Goal: Task Accomplishment & Management: Manage account settings

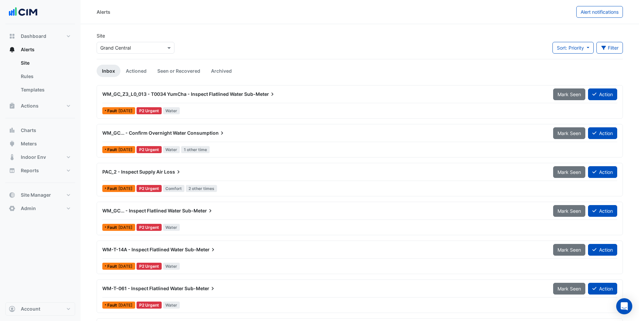
click at [135, 46] on input "text" at bounding box center [128, 48] width 57 height 7
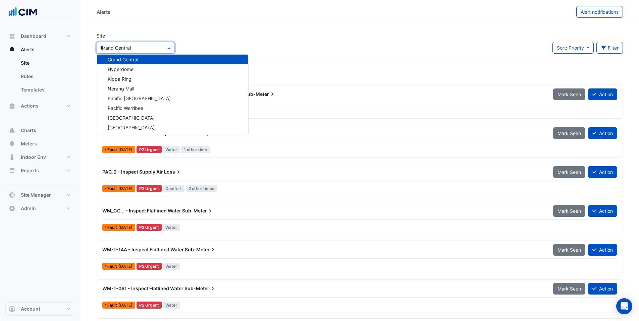
scroll to position [158, 0]
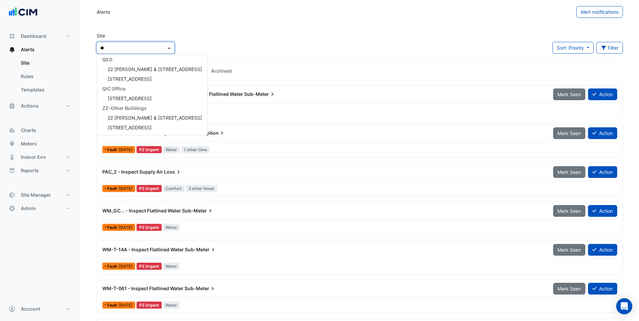
type input "***"
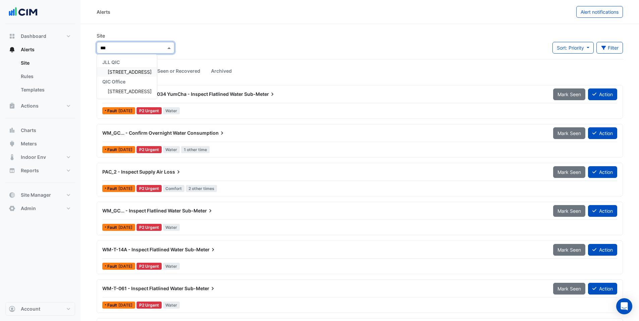
scroll to position [0, 0]
click at [140, 76] on div "[STREET_ADDRESS]" at bounding box center [127, 72] width 60 height 10
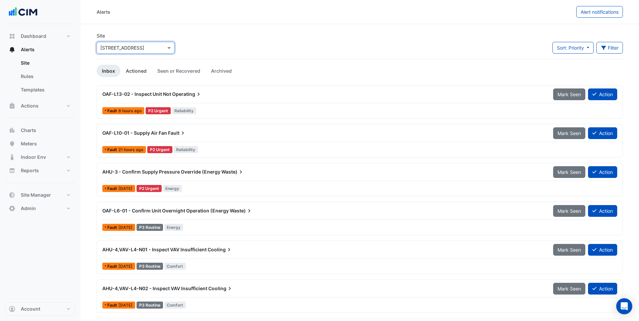
click at [143, 67] on link "Actioned" at bounding box center [136, 71] width 32 height 12
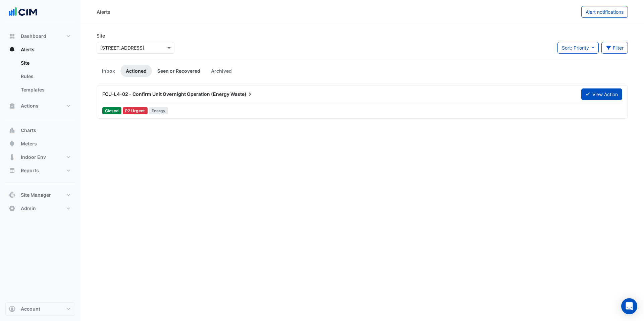
click at [194, 69] on link "Seen or Recovered" at bounding box center [179, 71] width 54 height 12
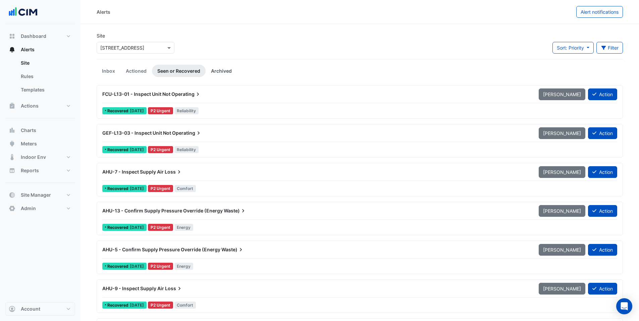
click at [226, 69] on link "Archived" at bounding box center [222, 71] width 32 height 12
